Goal: Task Accomplishment & Management: Complete application form

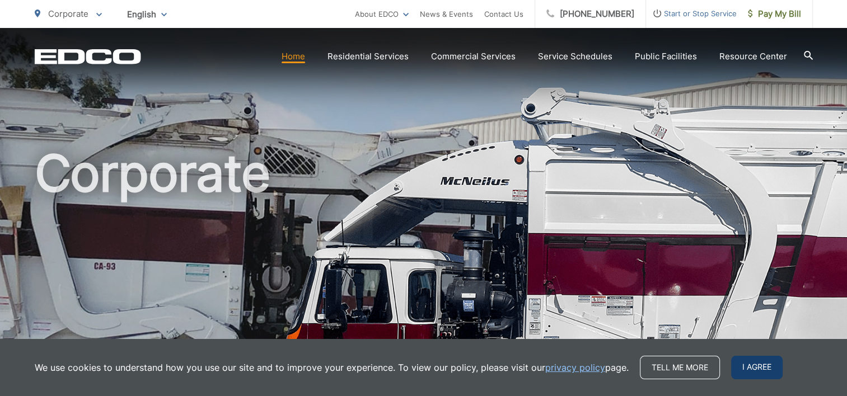
click at [765, 367] on span "I agree" at bounding box center [756, 368] width 51 height 24
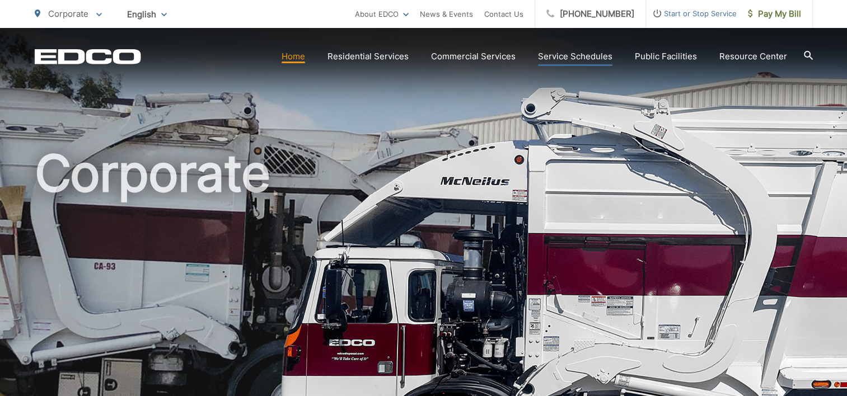
click at [569, 58] on link "Service Schedules" at bounding box center [575, 56] width 74 height 13
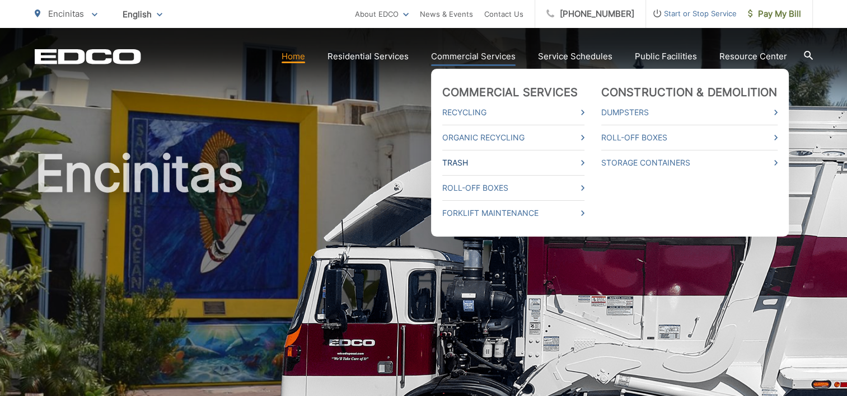
click at [584, 161] on icon at bounding box center [582, 163] width 3 height 6
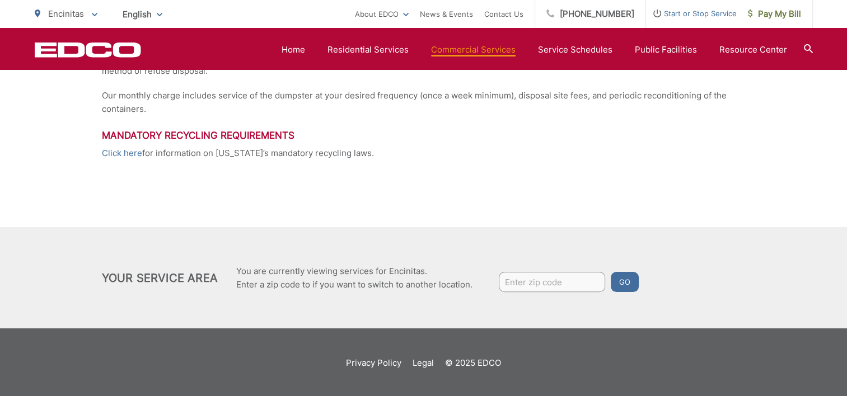
scroll to position [332, 0]
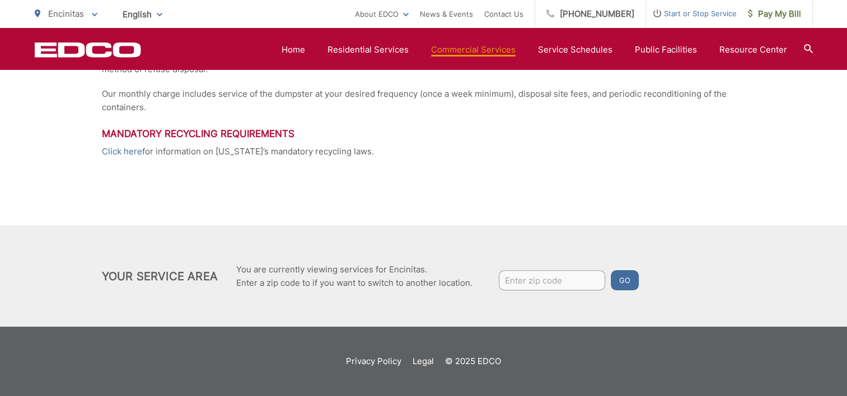
click at [573, 275] on input "Enter zip code" at bounding box center [552, 280] width 106 height 20
type input "92024"
click at [625, 283] on button "Go" at bounding box center [625, 280] width 28 height 20
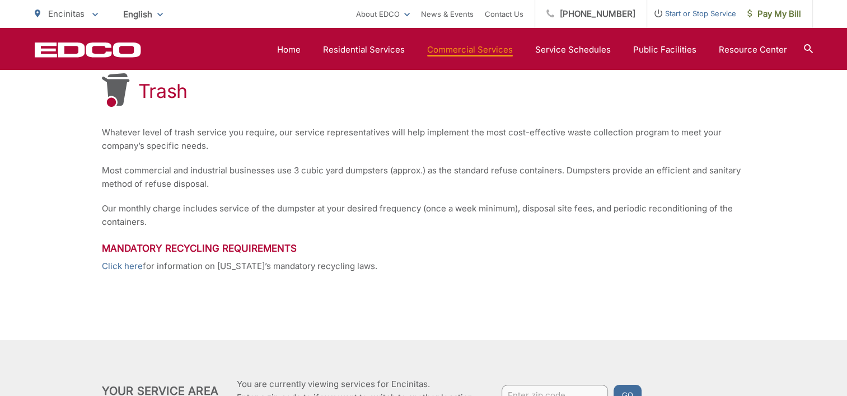
scroll to position [219, 0]
click at [112, 264] on link "Click here" at bounding box center [122, 264] width 41 height 13
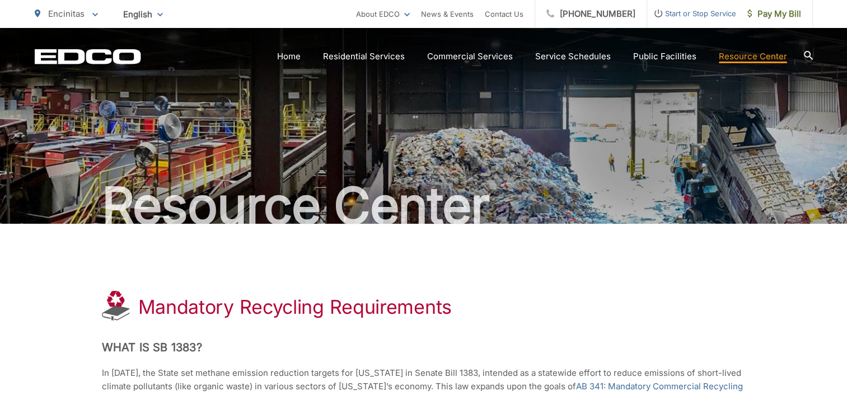
click at [706, 16] on span "Start or Stop Service" at bounding box center [691, 13] width 89 height 13
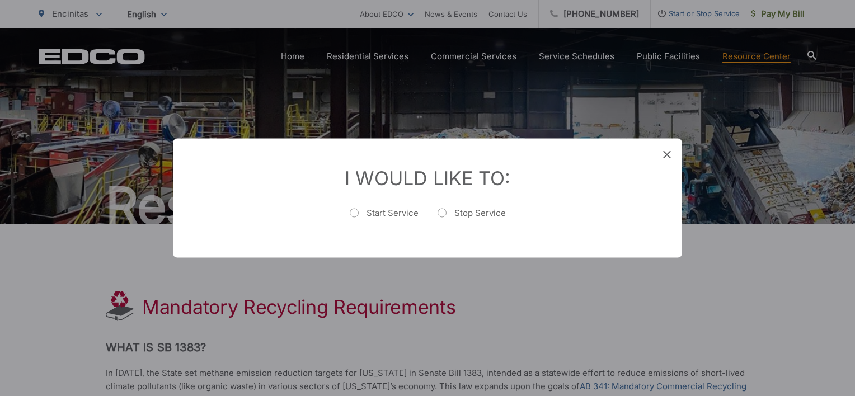
click at [445, 213] on label "Stop Service" at bounding box center [472, 219] width 68 height 22
radio input "true"
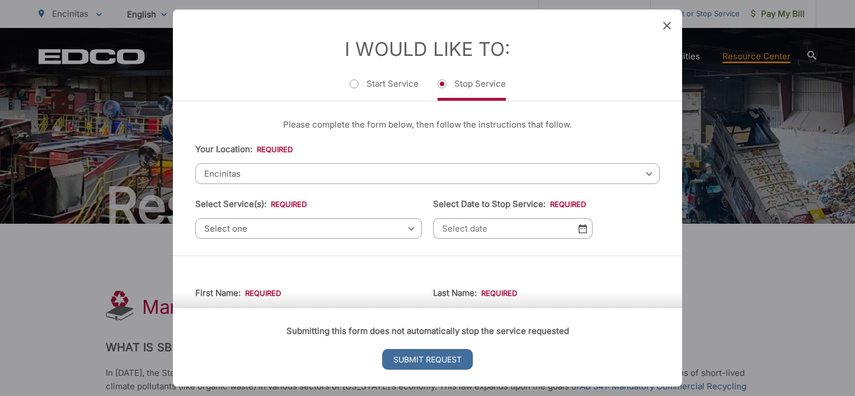
click at [407, 228] on div "Select one Select one Residential Curbside Pickup Commercial/Business Services …" at bounding box center [308, 228] width 227 height 21
click at [643, 175] on span "Encinitas" at bounding box center [427, 173] width 465 height 21
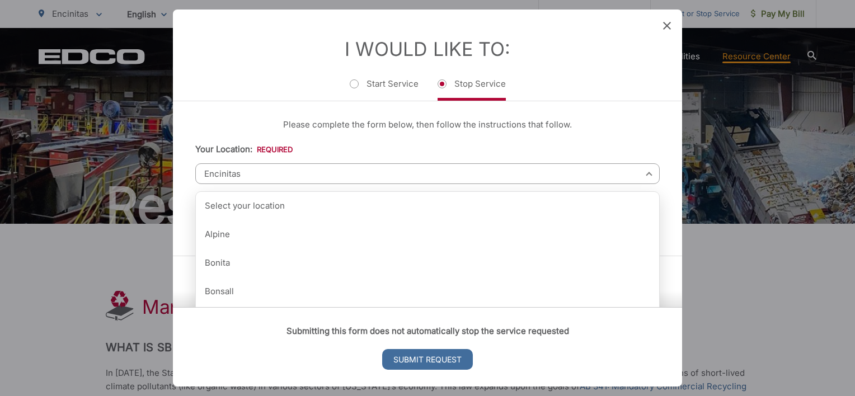
click at [606, 168] on span "Encinitas" at bounding box center [427, 173] width 465 height 21
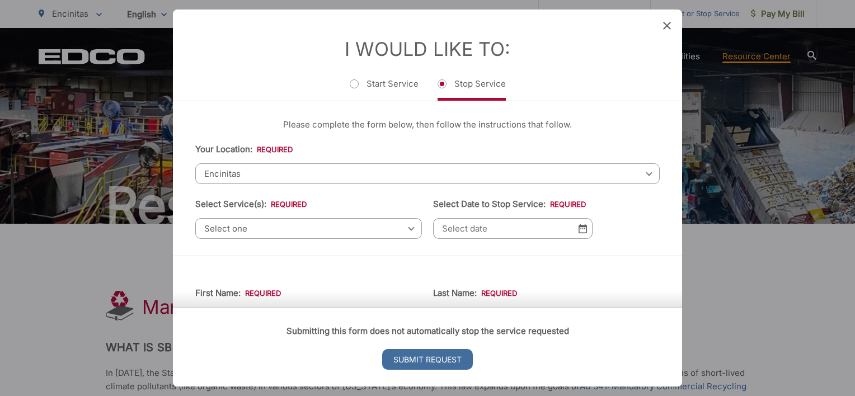
click at [580, 231] on img at bounding box center [583, 229] width 8 height 10
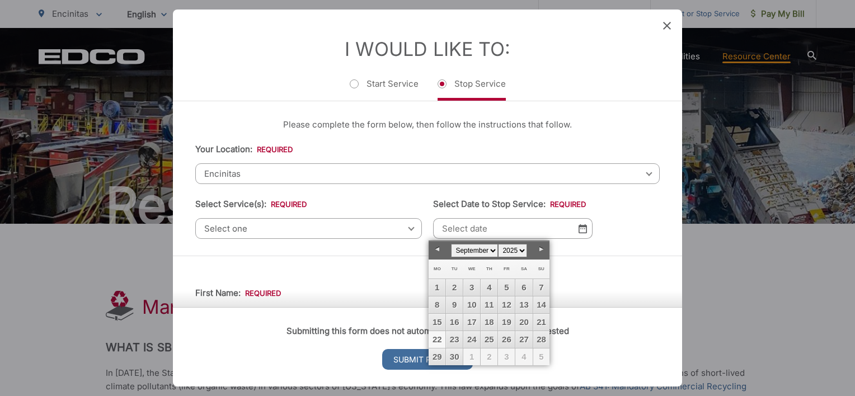
click at [541, 249] on link "Next" at bounding box center [541, 249] width 17 height 17
click at [489, 321] on link "16" at bounding box center [489, 322] width 17 height 17
type input "[DATE]"
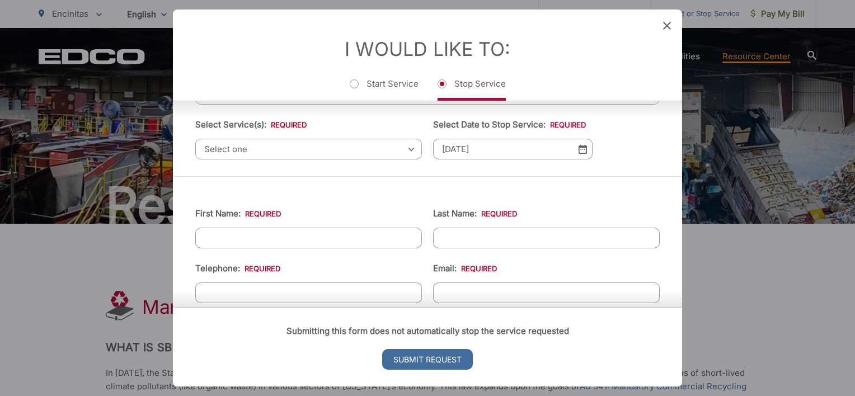
scroll to position [83, 0]
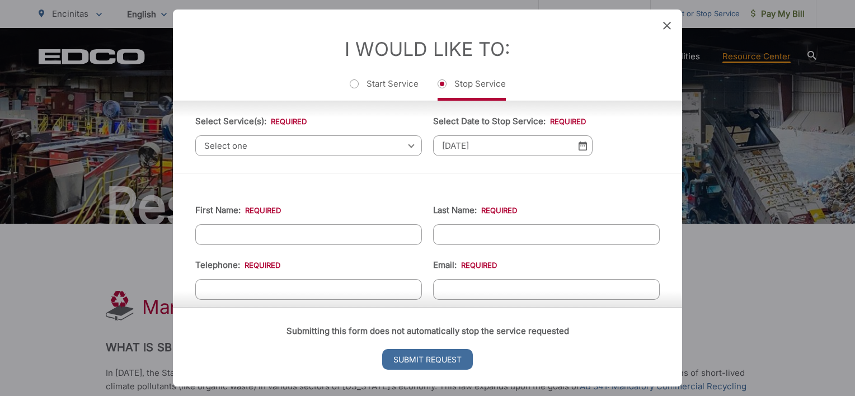
click at [358, 229] on input "First Name: *" at bounding box center [308, 234] width 227 height 21
type input "[PERSON_NAME]"
type input "7608158604"
type input "[EMAIL_ADDRESS][DOMAIN_NAME]"
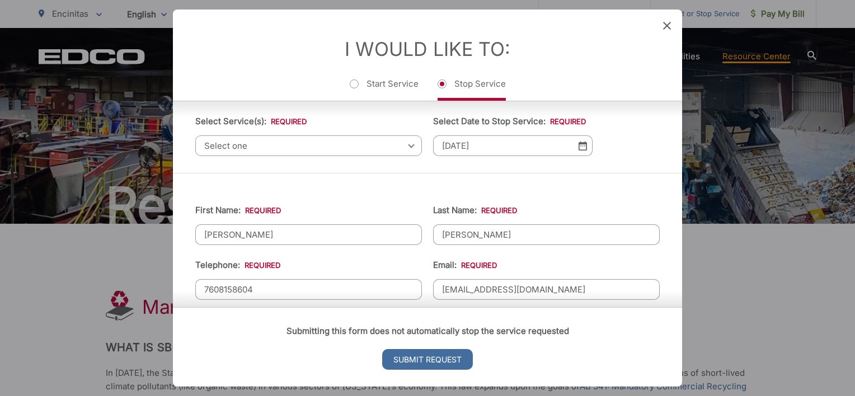
type input "Encinitas"
type input "92024"
type input "Encinitas, CA 92024"
type input "[PHONE_NUMBER]"
click at [597, 168] on div "Please complete the form below, then follow the instructions that follow. Your …" at bounding box center [427, 95] width 509 height 154
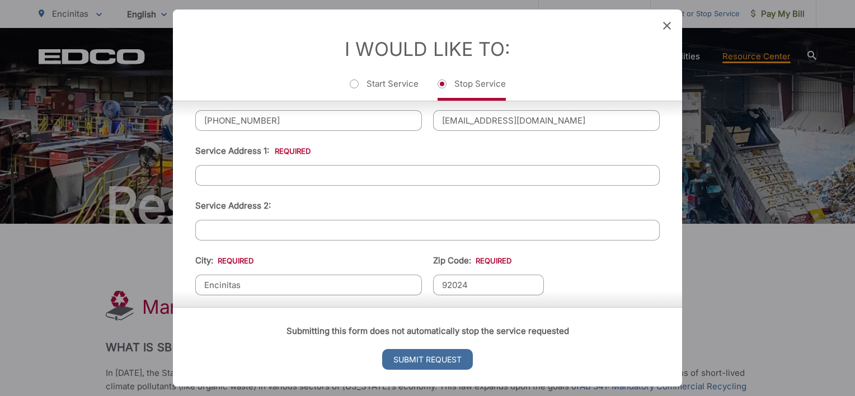
scroll to position [254, 0]
click at [353, 173] on input "Service Address 1: *" at bounding box center [427, 173] width 465 height 21
click at [621, 265] on ul "First Name: * CEDRIC Last Name: * BLAISE Telephone: * (760) 815-8604 Email: * c…" at bounding box center [427, 292] width 465 height 544
click at [287, 169] on input "3456 Lilac smt" at bounding box center [427, 173] width 465 height 21
type input "3456 Lilac summit"
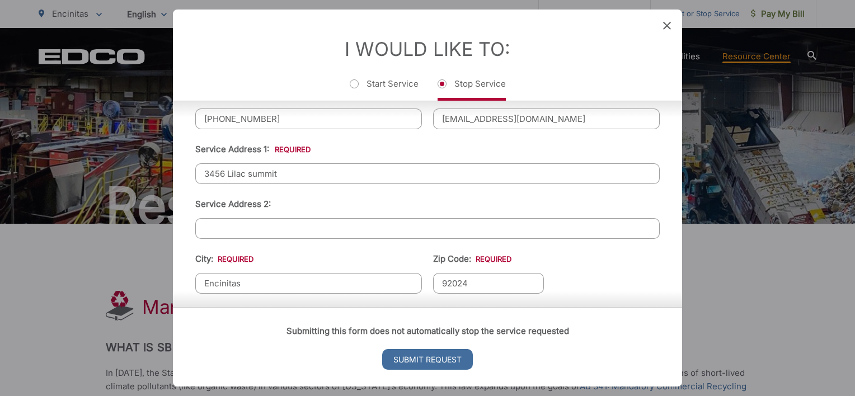
click at [629, 269] on ul "First Name: * CEDRIC Last Name: * BLAISE Telephone: * (760) 815-8604 Email: * c…" at bounding box center [427, 292] width 465 height 544
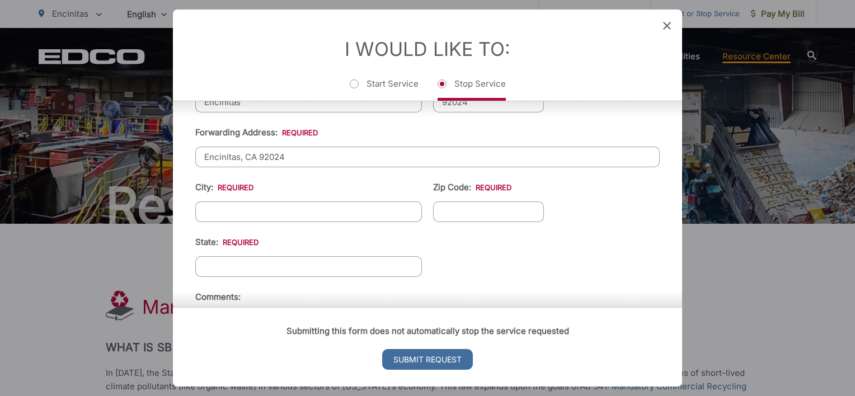
scroll to position [428, 0]
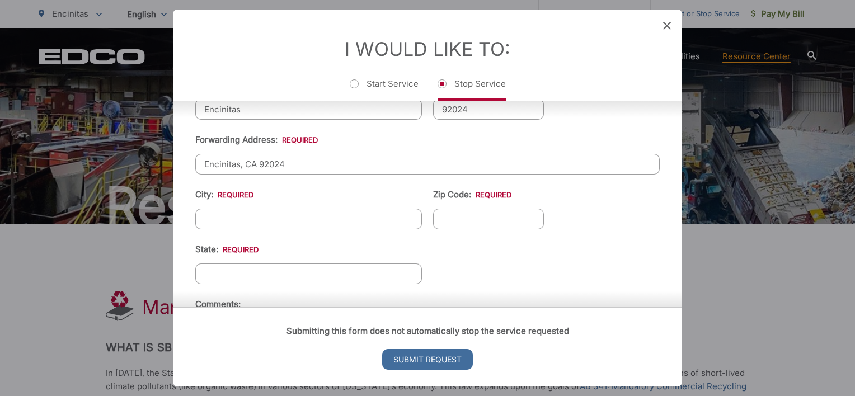
click at [336, 166] on input "Encinitas, CA 92024" at bounding box center [427, 164] width 465 height 21
type input "E"
click at [620, 257] on ul "First Name: * CEDRIC Last Name: * BLAISE Telephone: * (760) 815-8604 Email: * c…" at bounding box center [427, 118] width 465 height 544
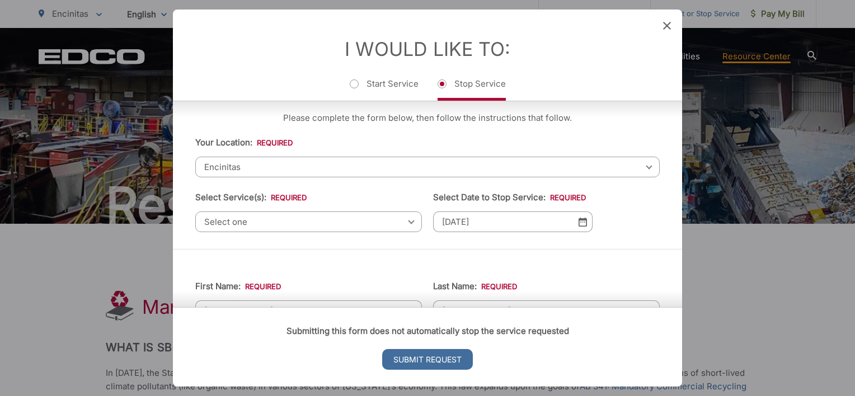
scroll to position [12, 0]
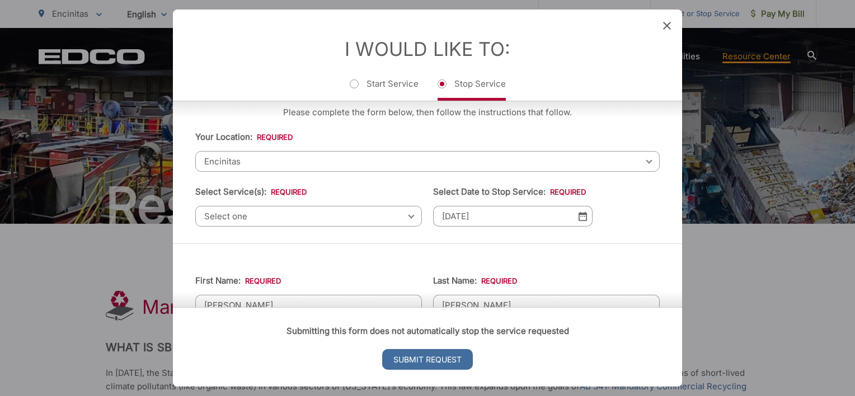
click at [406, 217] on div "Select one Select one Residential Curbside Pickup Commercial/Business Services …" at bounding box center [308, 216] width 227 height 21
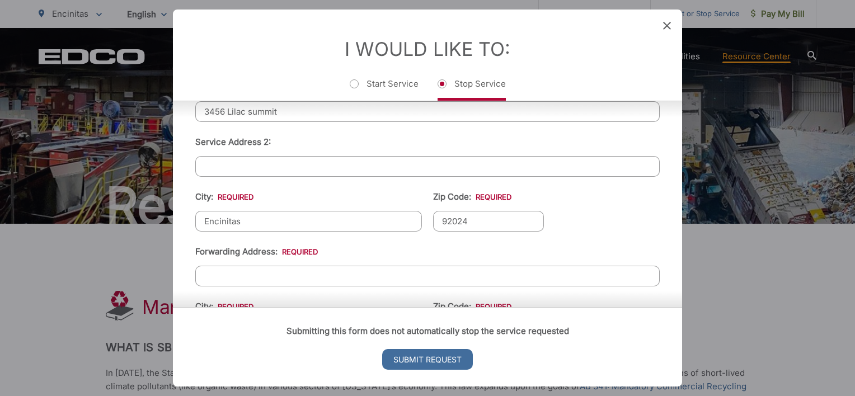
scroll to position [321, 0]
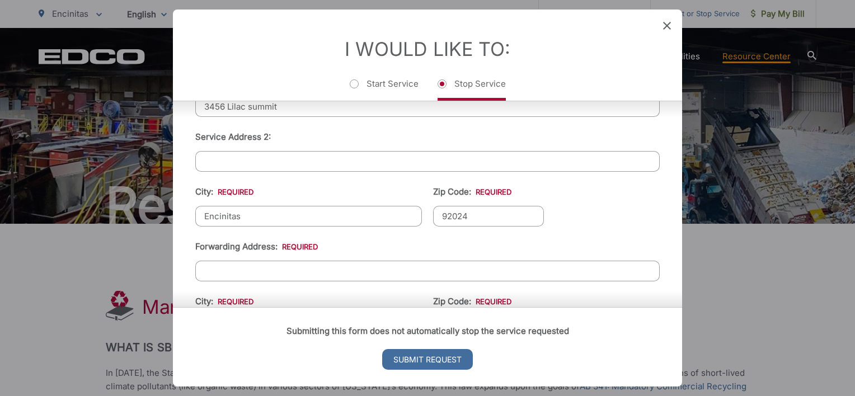
click at [352, 213] on input "Encinitas" at bounding box center [308, 216] width 227 height 21
type input "E"
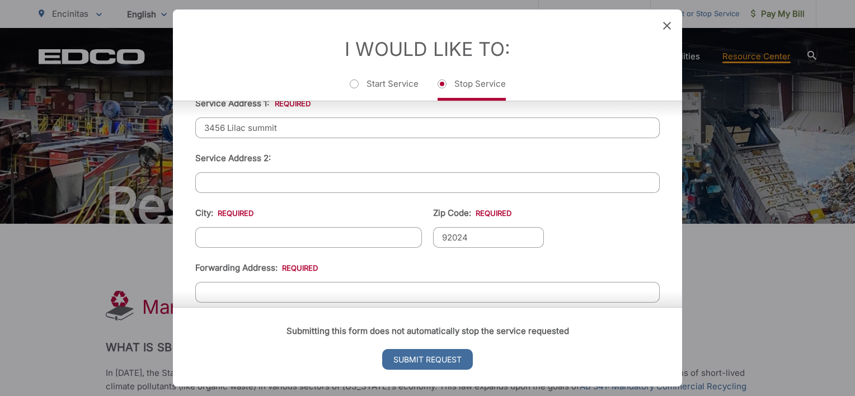
scroll to position [307, 0]
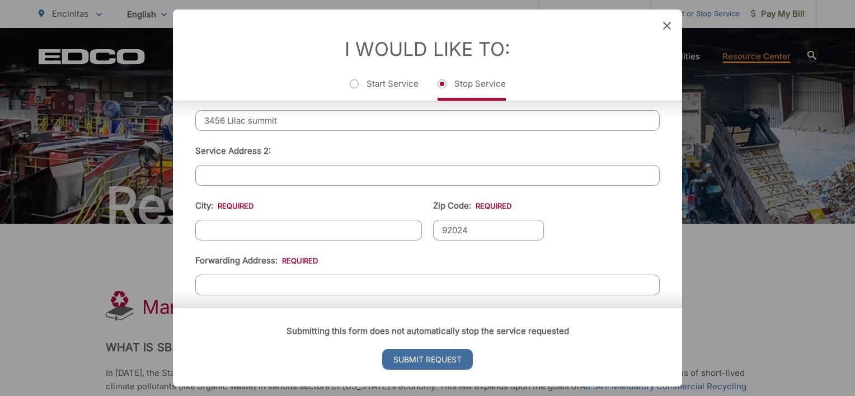
click at [375, 227] on input "City: *" at bounding box center [308, 230] width 227 height 21
type input "Encinitas"
click at [579, 204] on ul "First Name: * CEDRIC Last Name: * BLAISE Telephone: * (760) 815-8604 Email: * c…" at bounding box center [427, 238] width 465 height 544
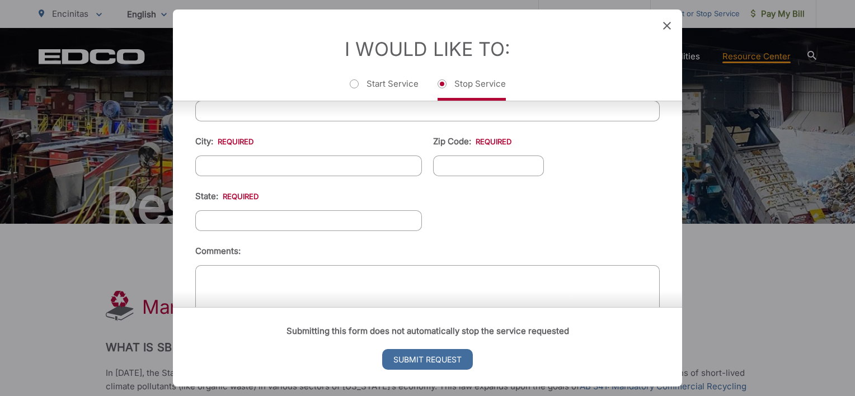
scroll to position [510, 0]
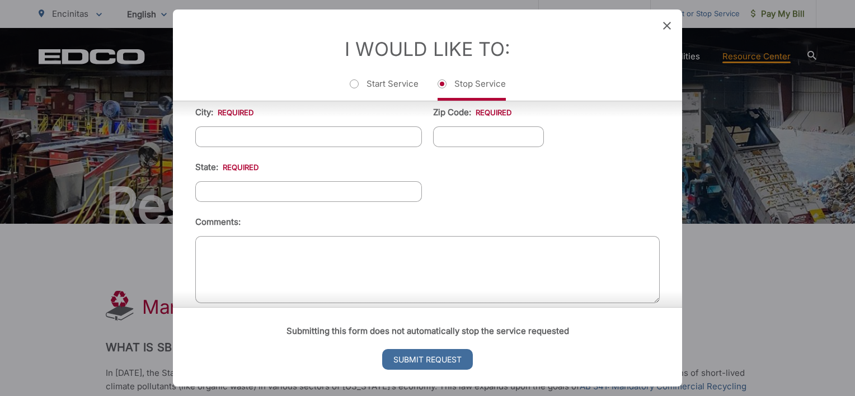
click at [401, 186] on input "State: *" at bounding box center [308, 191] width 227 height 21
type input "[US_STATE]"
click at [573, 161] on ul "First Name: * CEDRIC Last Name: * BLAISE Telephone: * (760) 815-8604 Email: * c…" at bounding box center [427, 35] width 465 height 544
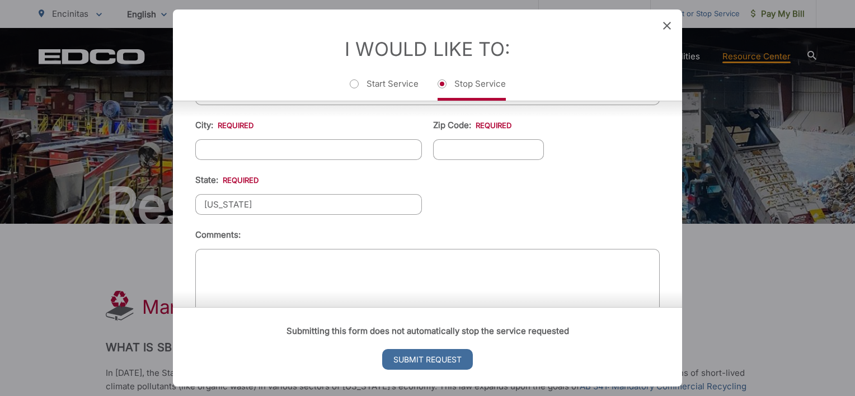
scroll to position [484, 0]
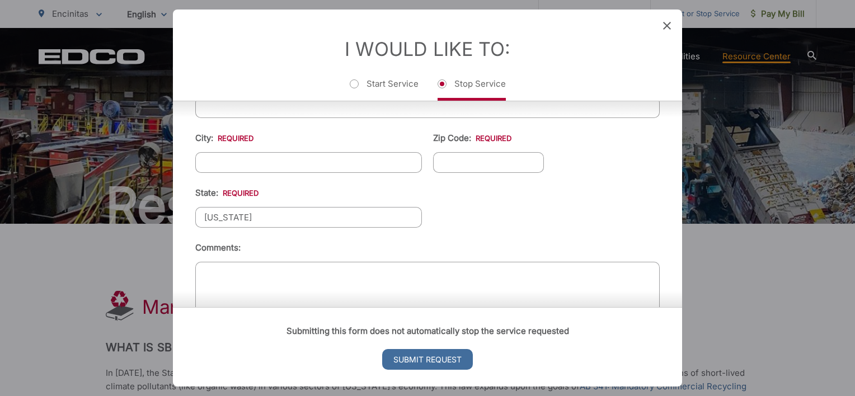
click at [326, 155] on input "City: *" at bounding box center [308, 162] width 227 height 21
type input "[GEOGRAPHIC_DATA]"
click at [507, 158] on input "92123" at bounding box center [488, 162] width 111 height 21
type input "92130"
click at [528, 199] on ul "First Name: * CEDRIC Last Name: * BLAISE Telephone: * (760) 815-8604 Email: * c…" at bounding box center [427, 61] width 465 height 544
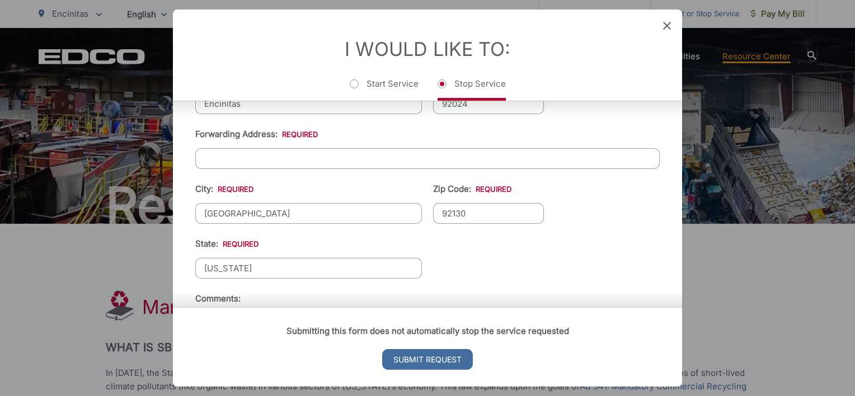
scroll to position [426, 0]
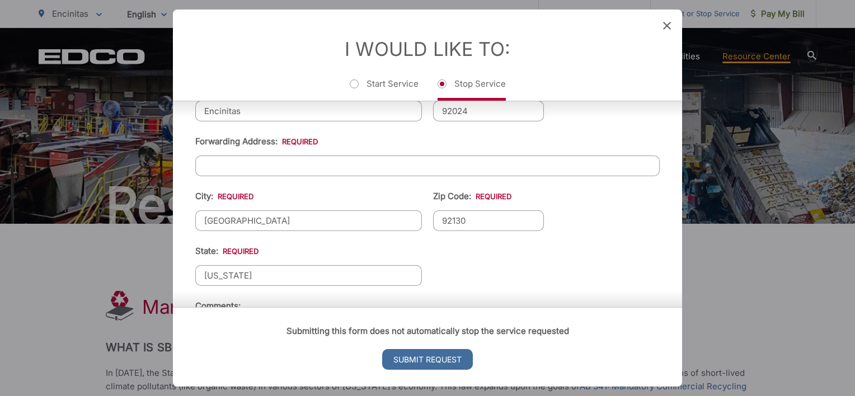
click at [326, 163] on input "Forwarding Address: *" at bounding box center [427, 166] width 465 height 21
type input "[STREET_ADDRESS]"
click at [587, 246] on ul "First Name: * CEDRIC Last Name: * BLAISE Telephone: * (760) 815-8604 Email: * c…" at bounding box center [427, 119] width 465 height 544
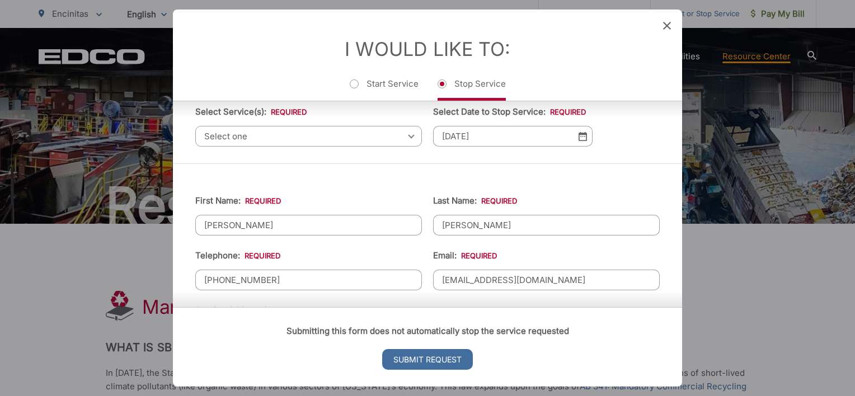
scroll to position [0, 0]
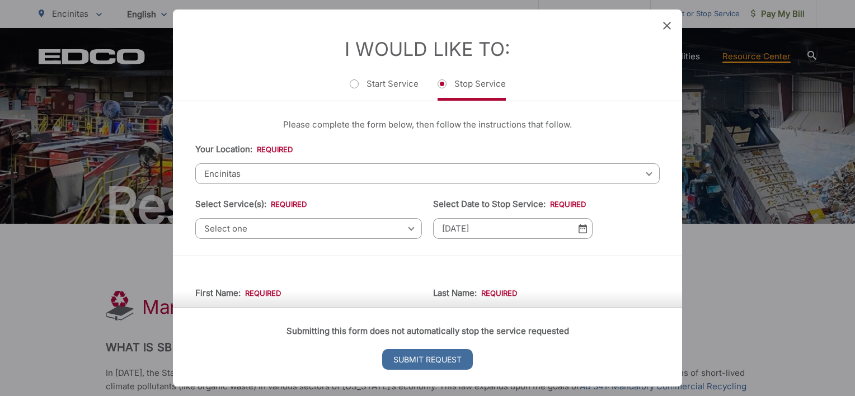
click at [407, 229] on div "Select one Select one Residential Curbside Pickup Commercial/Business Services …" at bounding box center [308, 228] width 227 height 21
click at [605, 218] on ul "Your Location: * Select your location Alpine Bonita Bonsall Borrego Springs Bou…" at bounding box center [427, 191] width 465 height 96
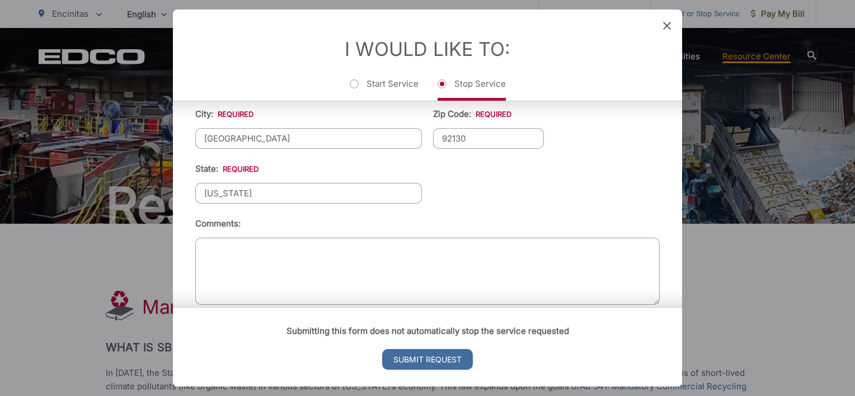
scroll to position [522, 0]
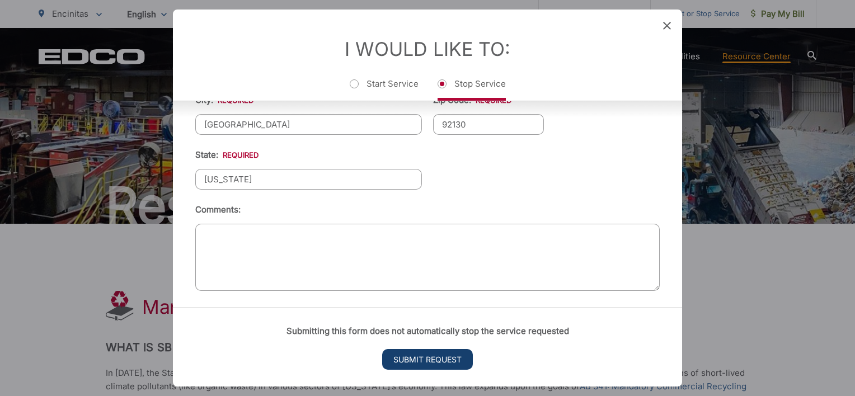
click at [454, 363] on input "Submit Request" at bounding box center [427, 359] width 91 height 21
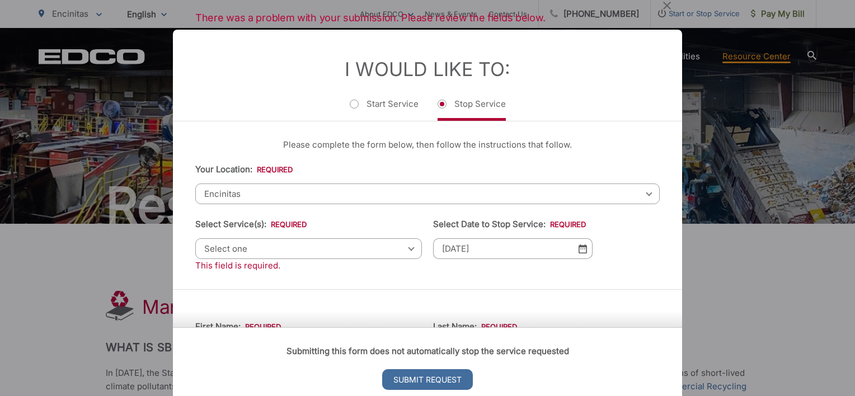
scroll to position [0, 0]
click at [404, 250] on span "Select one" at bounding box center [308, 248] width 227 height 21
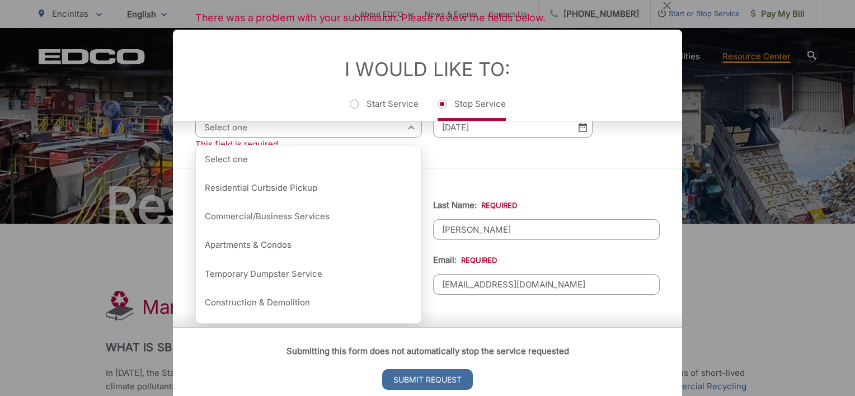
scroll to position [125, 0]
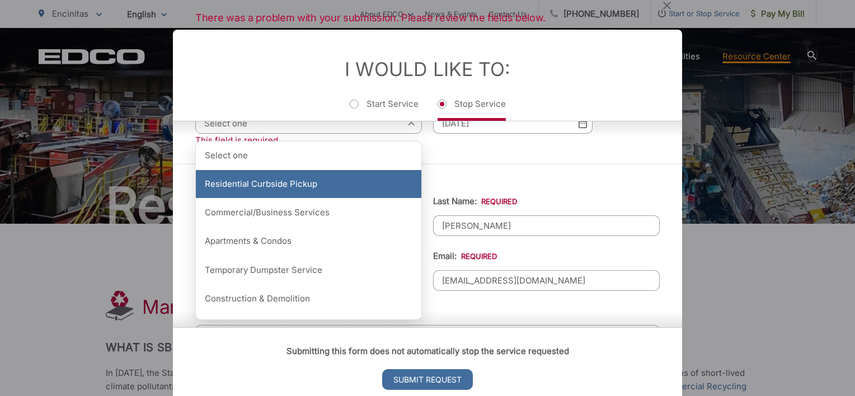
click at [300, 185] on div "Residential Curbside Pickup" at bounding box center [309, 184] width 226 height 28
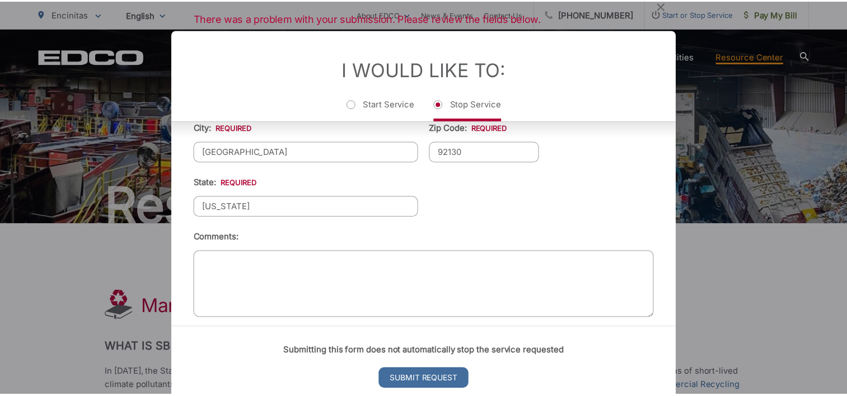
scroll to position [536, 0]
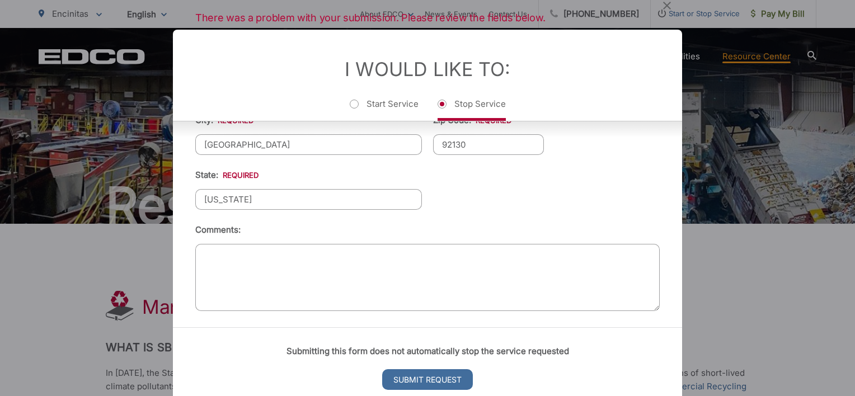
click at [455, 259] on textarea "Comments:" at bounding box center [427, 277] width 465 height 67
type textarea "C"
click at [265, 252] on textarea "Comments:" at bounding box center [427, 277] width 465 height 67
paste textarea "I am moving out as a tenant"
click at [616, 329] on div "Submitting this form does not automatically stop the service requested Submit R…" at bounding box center [427, 366] width 509 height 79
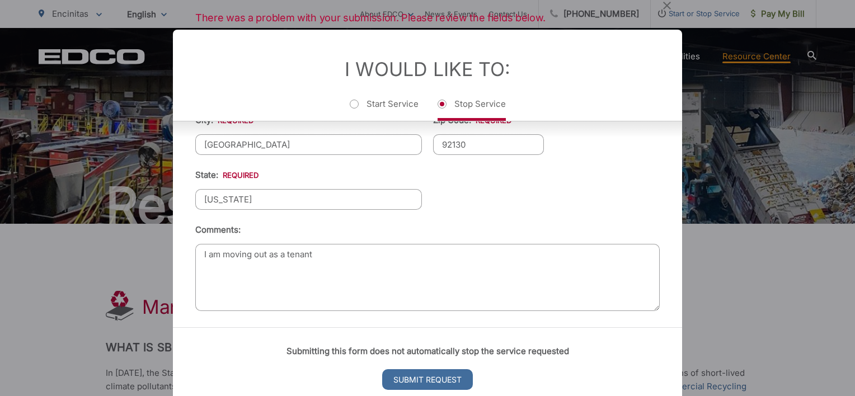
click at [213, 246] on textarea "I am moving out as a tenant" at bounding box center [427, 277] width 465 height 67
click at [364, 268] on textarea "I'm moving out as a tenant" at bounding box center [427, 277] width 465 height 67
type textarea "I'm moving out as a tenant"
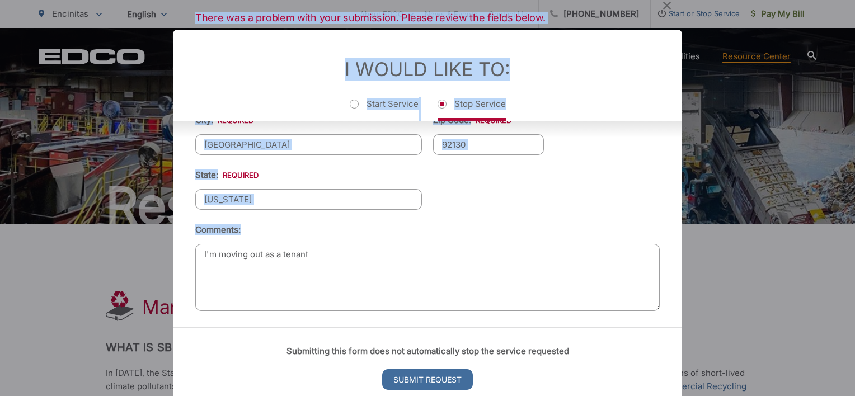
drag, startPoint x: 685, startPoint y: 284, endPoint x: 681, endPoint y: 306, distance: 21.6
click at [681, 306] on div "There was a problem with your submission. Please review the fields below. Entry…" at bounding box center [427, 198] width 855 height 396
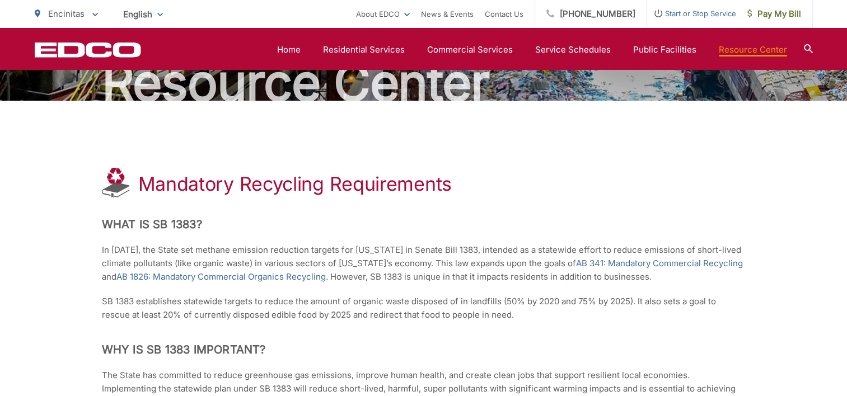
scroll to position [0, 0]
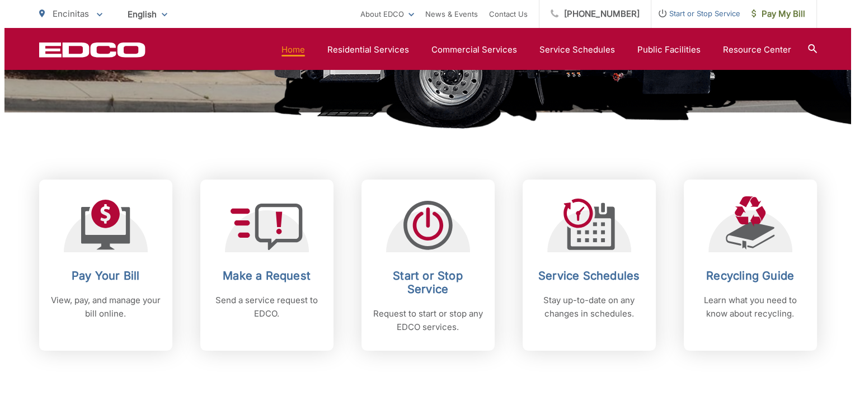
scroll to position [384, 0]
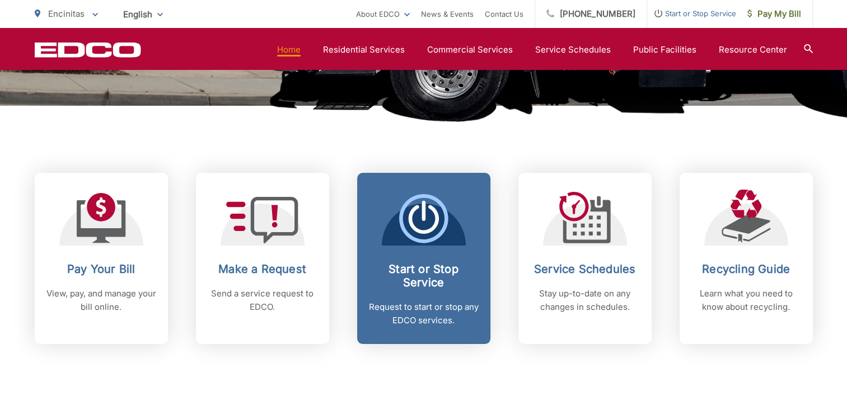
click at [434, 222] on icon at bounding box center [423, 219] width 30 height 29
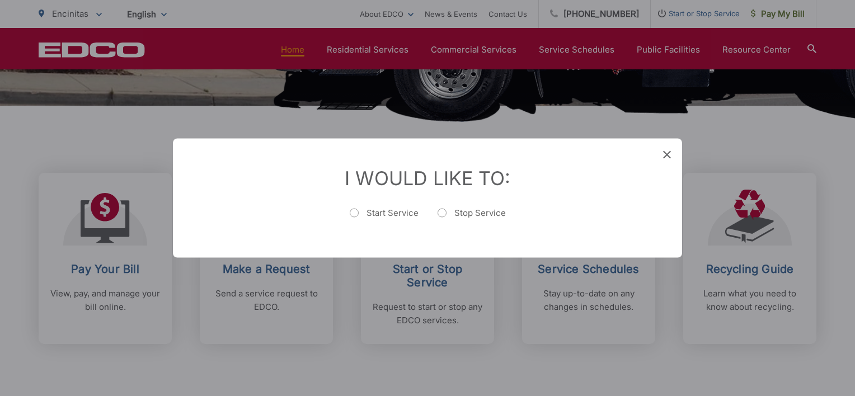
click at [441, 210] on label "Stop Service" at bounding box center [472, 219] width 68 height 22
radio input "true"
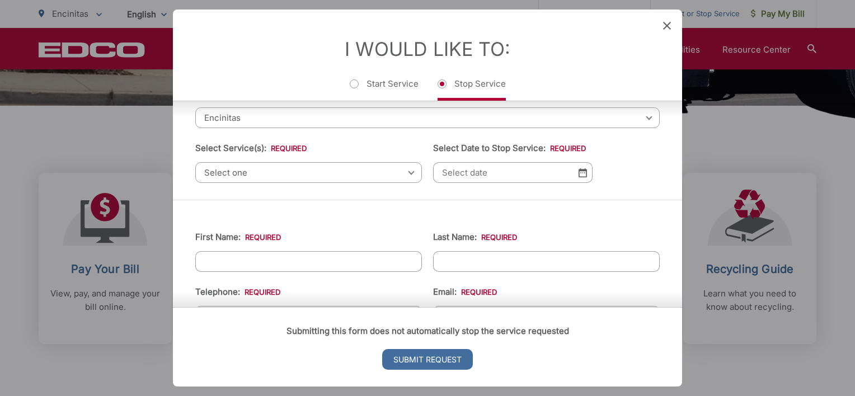
scroll to position [58, 0]
click at [407, 171] on div "Select one Select one Residential Curbside Pickup Commercial/Business Services …" at bounding box center [308, 170] width 227 height 21
click at [406, 171] on div "Select one Select one Residential Curbside Pickup Commercial/Business Services …" at bounding box center [308, 170] width 227 height 21
click at [405, 175] on span "Select one" at bounding box center [308, 170] width 227 height 21
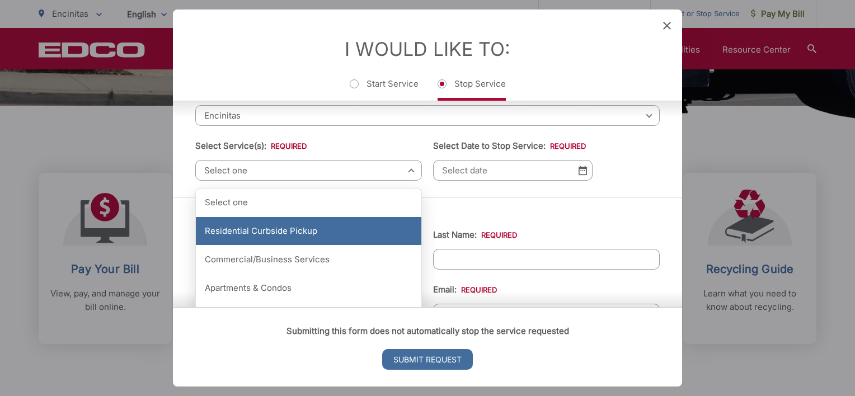
click at [300, 235] on div "Residential Curbside Pickup" at bounding box center [309, 231] width 226 height 28
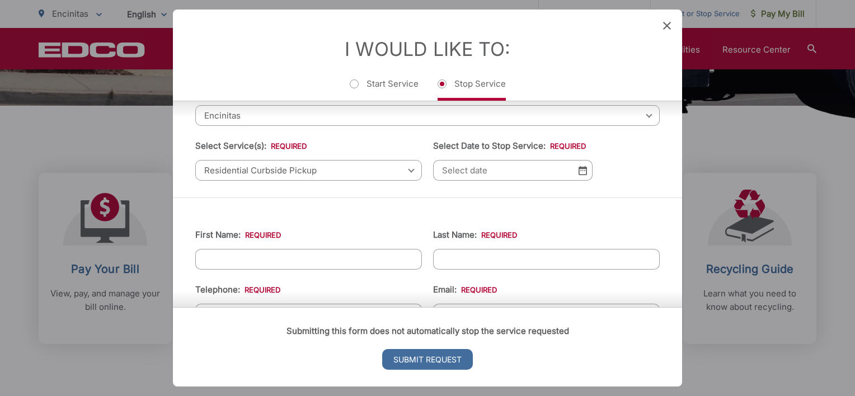
click at [579, 171] on img at bounding box center [583, 171] width 8 height 10
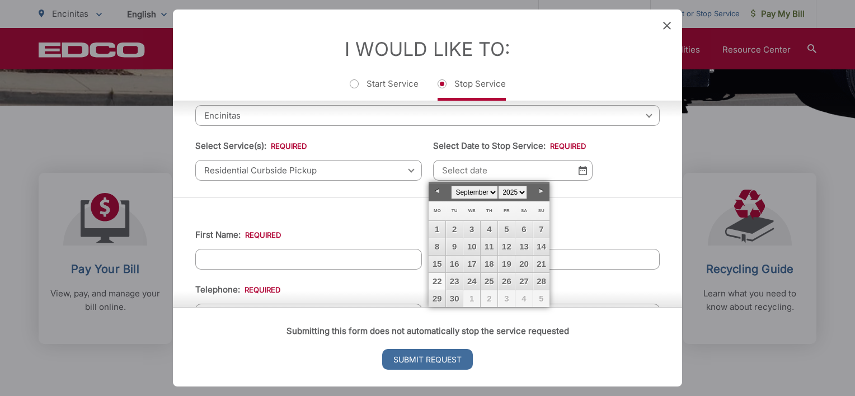
click at [541, 190] on link "Next" at bounding box center [541, 191] width 17 height 17
click at [492, 260] on link "16" at bounding box center [489, 264] width 17 height 17
type input "[DATE]"
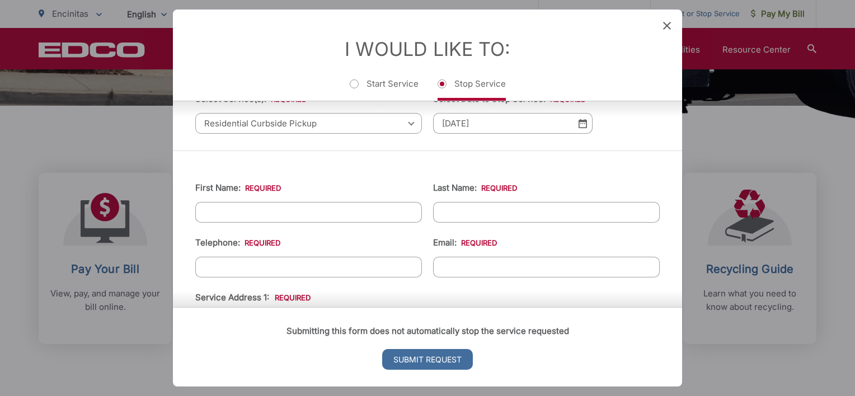
scroll to position [114, 0]
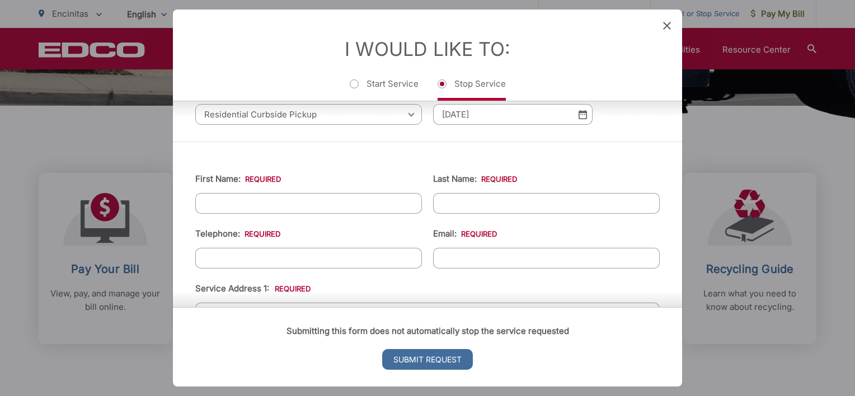
click at [391, 204] on input "First Name: *" at bounding box center [308, 203] width 227 height 21
type input "[PERSON_NAME]"
type input "7608158604"
type input "[EMAIL_ADDRESS][DOMAIN_NAME]"
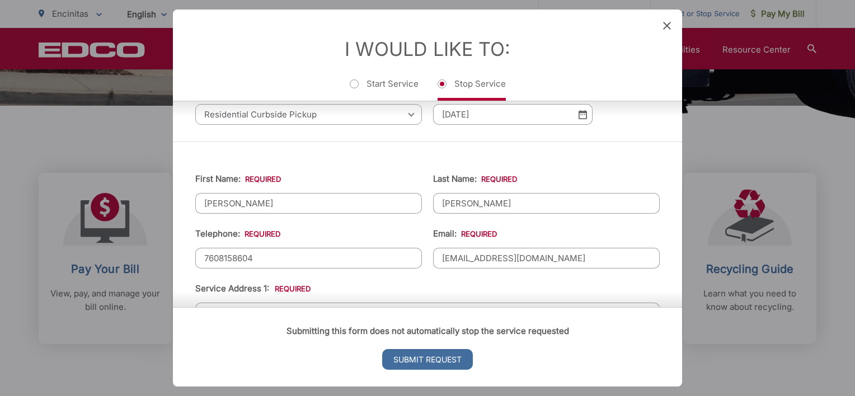
type input "Encinitas"
type input "92024"
type input "Encinitas, CA 92024"
type input "[PHONE_NUMBER]"
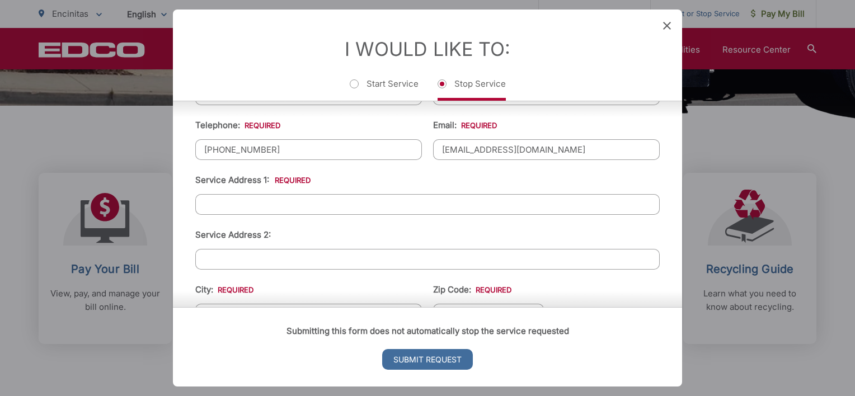
scroll to position [224, 0]
click at [557, 201] on input "Service Address 1: *" at bounding box center [427, 203] width 465 height 21
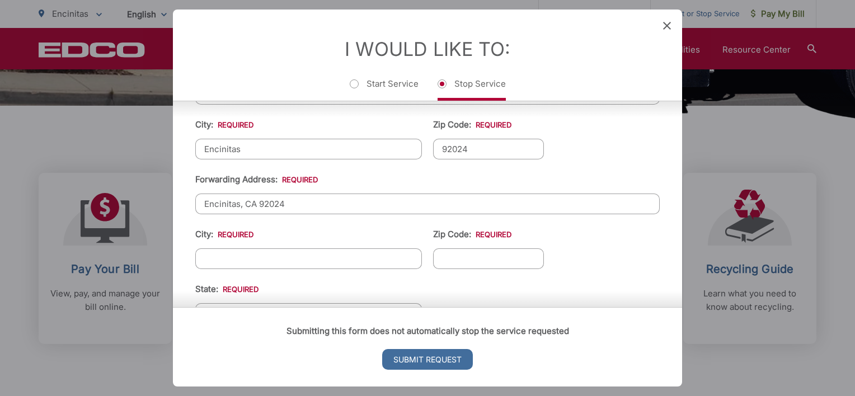
scroll to position [390, 0]
type input "3456 Lilac Summit"
click at [353, 201] on input "Encinitas, CA 92024" at bounding box center [427, 202] width 465 height 21
type input "E"
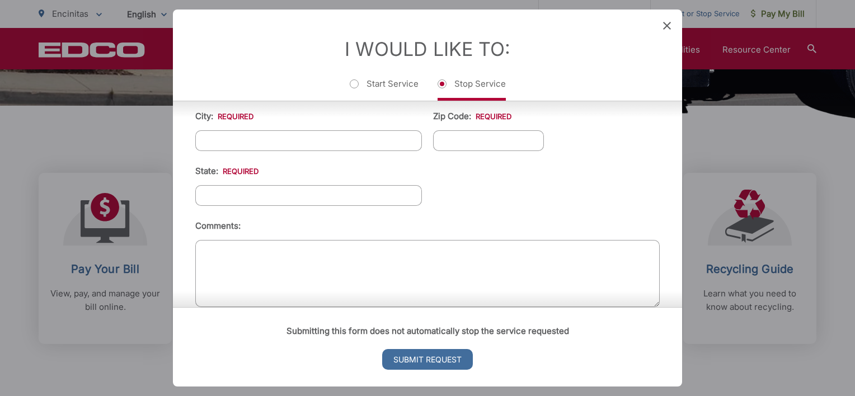
scroll to position [522, 0]
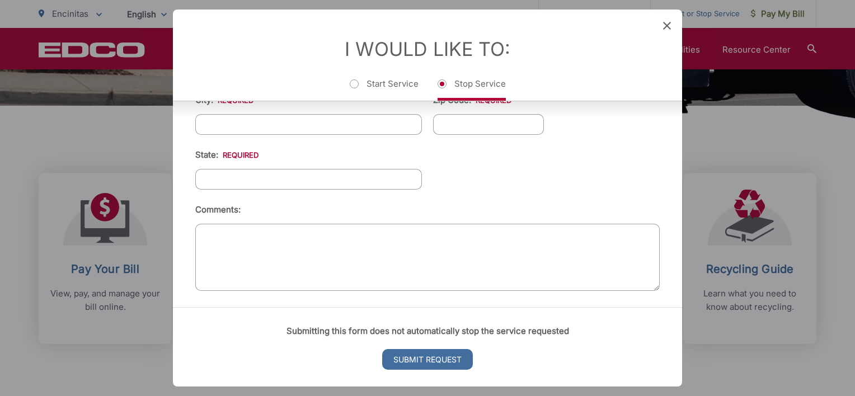
click at [548, 238] on textarea "Comments:" at bounding box center [427, 257] width 465 height 67
paste textarea "I am moving out as a tenant"
type textarea "I am moving out as a tenant"
click at [275, 175] on input "State: *" at bounding box center [308, 179] width 227 height 21
type input "[US_STATE]"
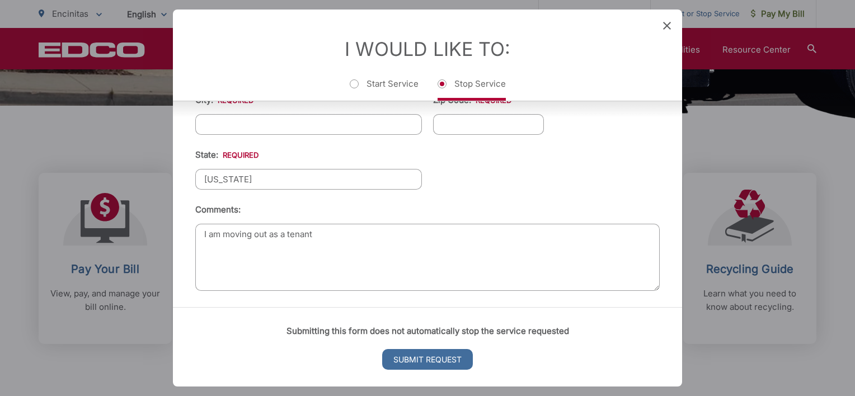
click at [577, 164] on ul "First Name: * [PERSON_NAME] Last Name: * [PERSON_NAME]: * [PHONE_NUMBER] Email:…" at bounding box center [427, 23] width 465 height 544
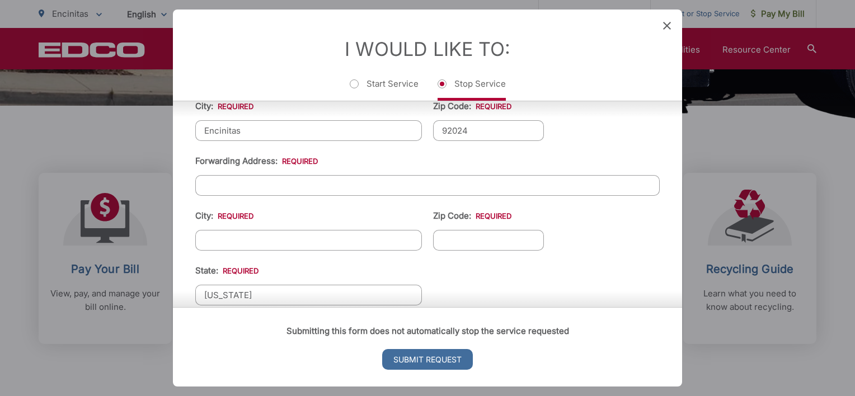
scroll to position [405, 0]
click at [287, 236] on input "City: *" at bounding box center [308, 242] width 227 height 21
type input "[GEOGRAPHIC_DATA]"
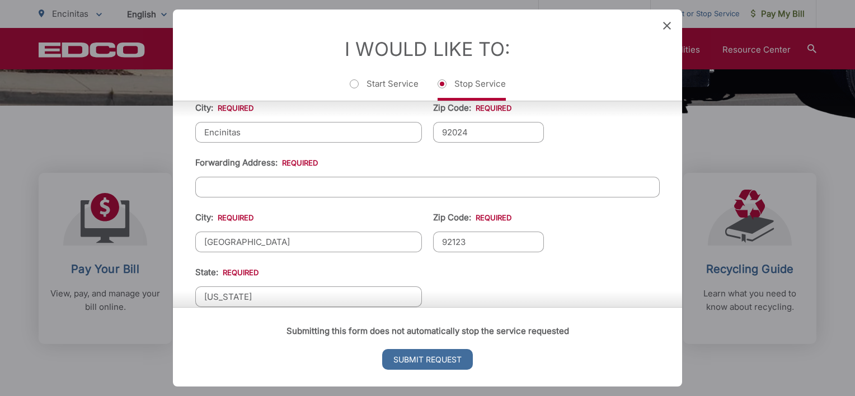
click at [519, 236] on input "92123" at bounding box center [488, 242] width 111 height 21
type input "92130"
click at [372, 184] on input "Forwarding Address: *" at bounding box center [427, 187] width 465 height 21
type input "[STREET_ADDRESS]"
click at [627, 243] on ul "First Name: * [PERSON_NAME] Last Name: * [PERSON_NAME]: * [PHONE_NUMBER] Email:…" at bounding box center [427, 140] width 465 height 544
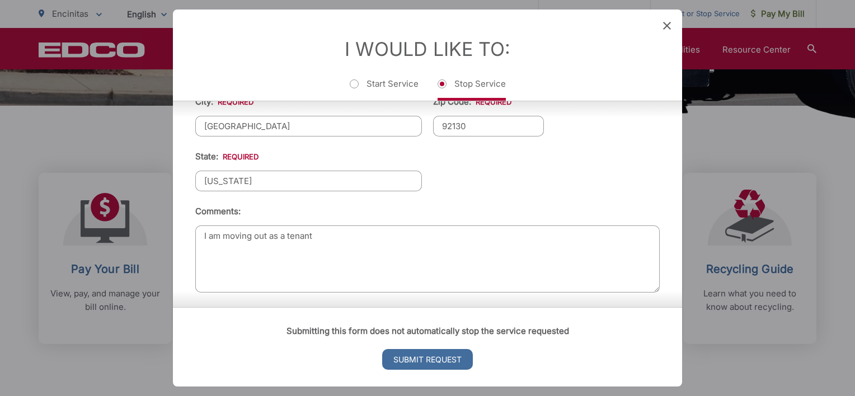
scroll to position [522, 0]
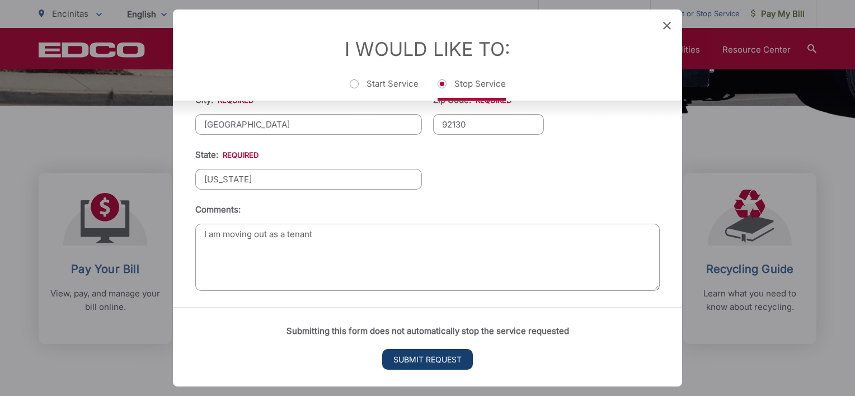
click at [446, 364] on input "Submit Request" at bounding box center [427, 359] width 91 height 21
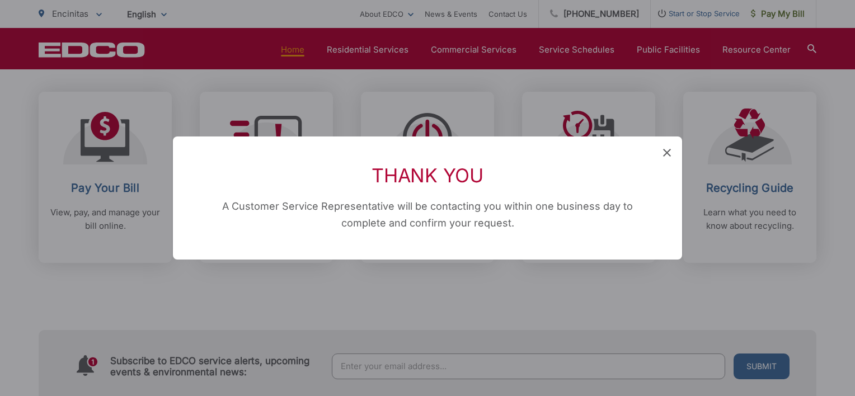
scroll to position [0, 0]
click at [664, 158] on span at bounding box center [667, 153] width 8 height 11
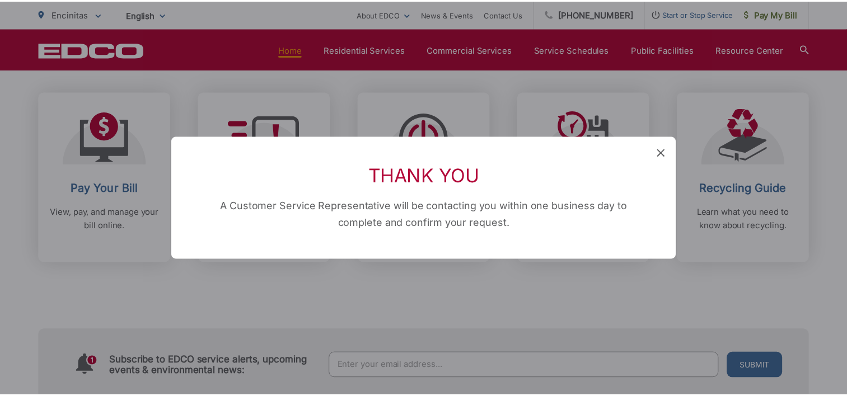
scroll to position [384, 0]
